Goal: Task Accomplishment & Management: Complete application form

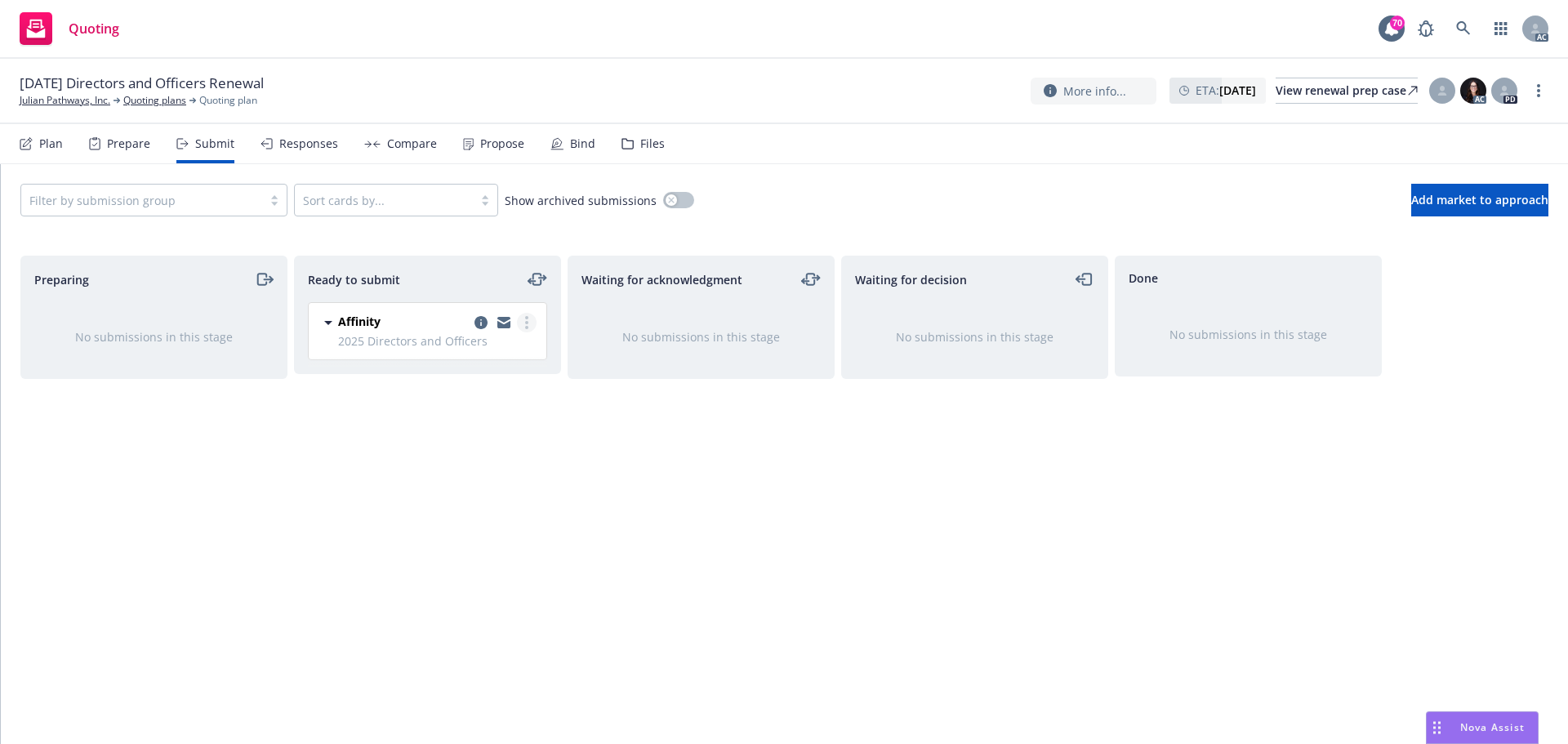
click at [533, 321] on link "more" at bounding box center [526, 322] width 20 height 20
click at [501, 384] on span "Log acknowledgement" at bounding box center [452, 388] width 161 height 16
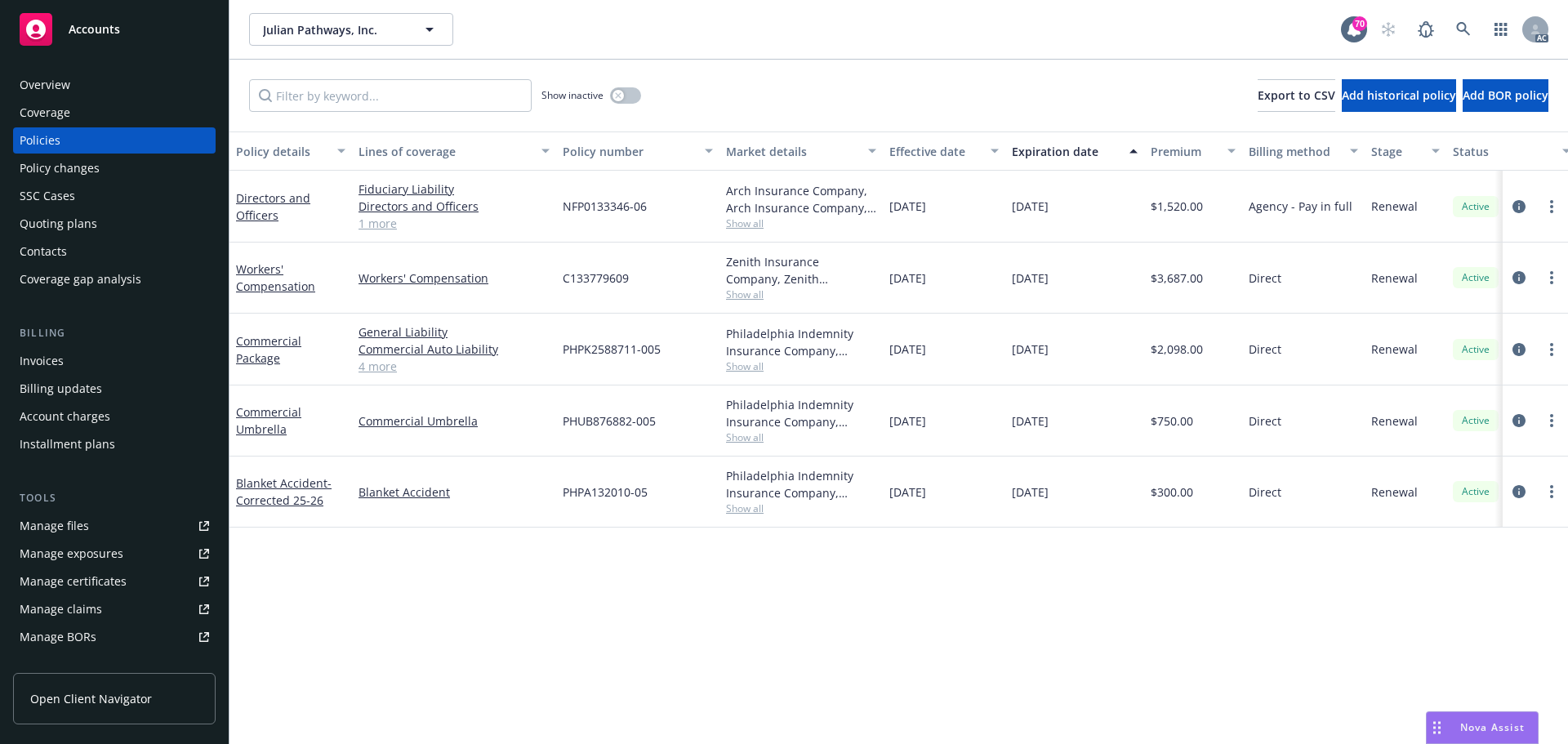
click at [702, 588] on div "Policy details Lines of coverage Policy number Market details Effective date Ex…" at bounding box center [898, 438] width 1339 height 612
